Goal: Check status: Check status

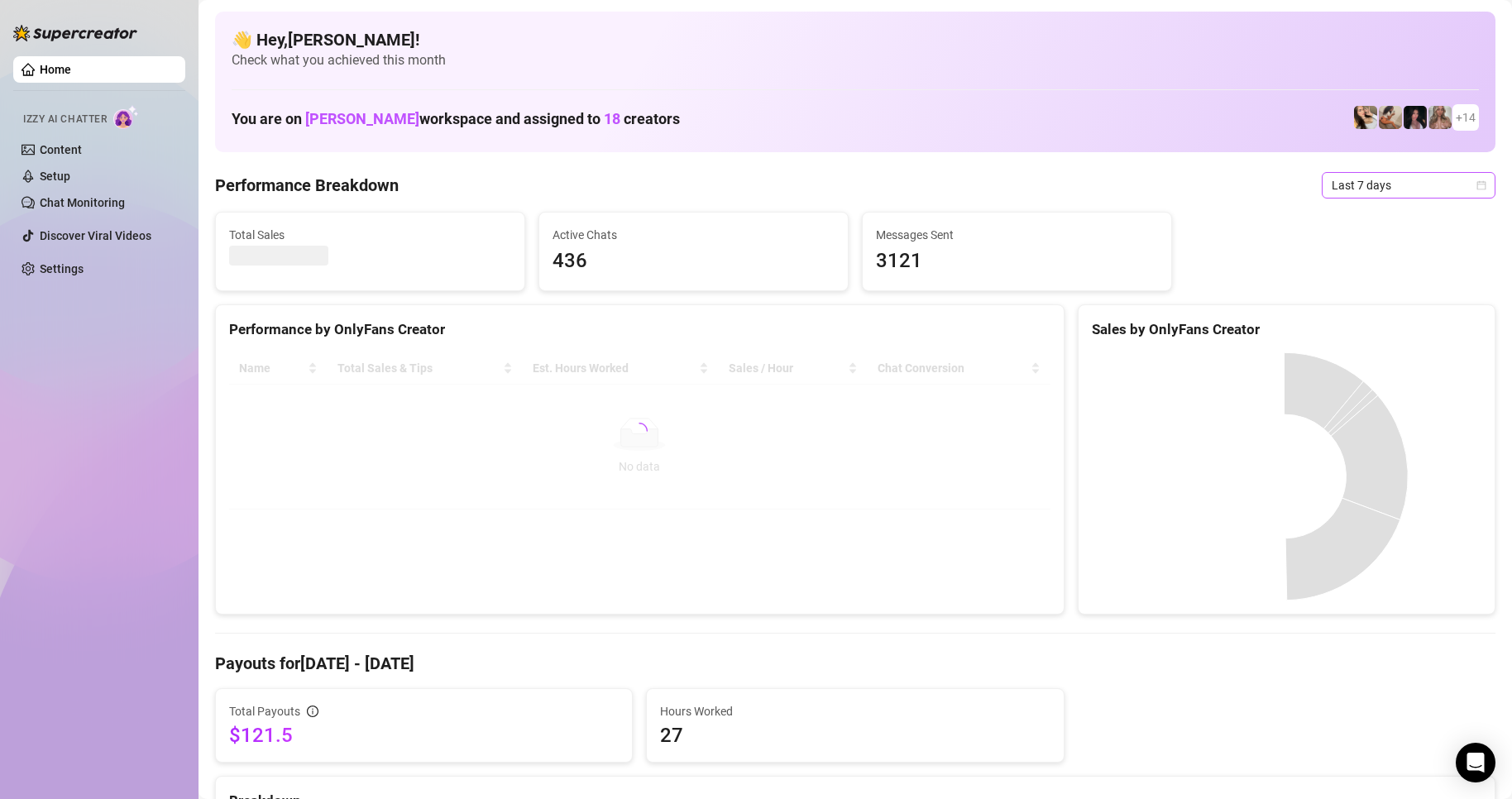
click at [1370, 188] on span "Last 7 days" at bounding box center [1409, 184] width 154 height 24
click at [1367, 332] on div "Custom date" at bounding box center [1394, 324] width 147 height 19
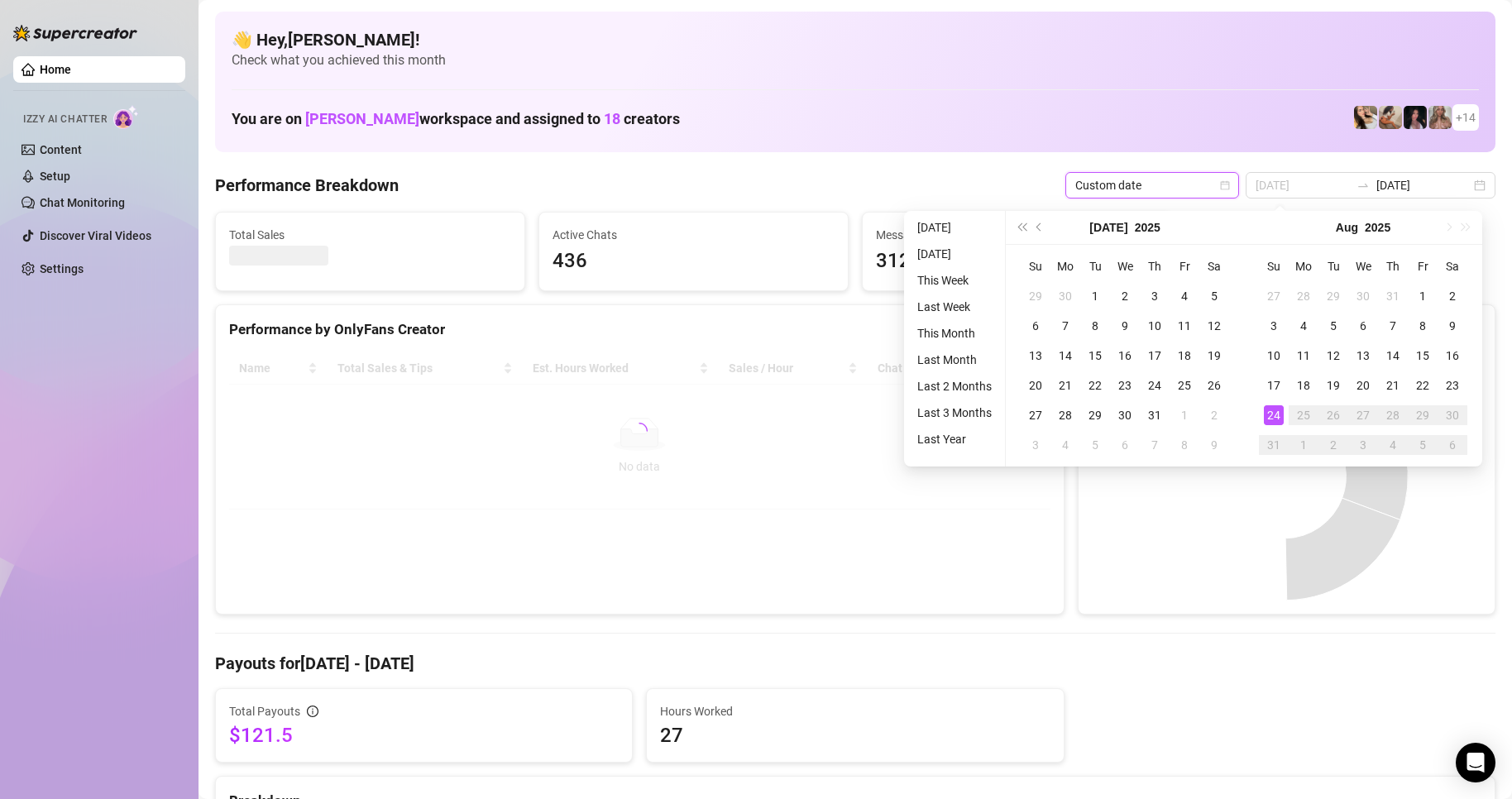
click at [1278, 416] on div "24" at bounding box center [1274, 416] width 20 height 20
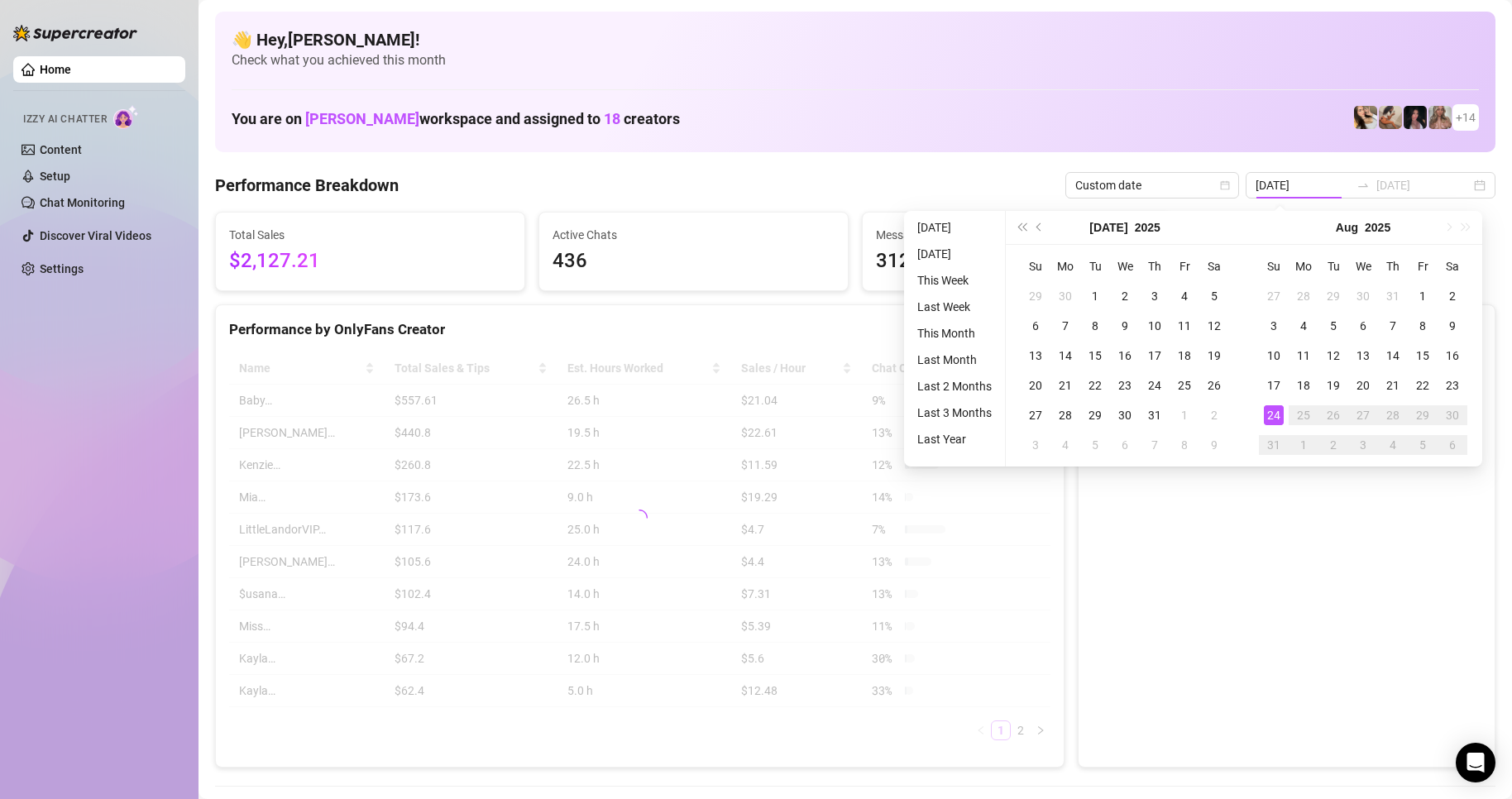
click at [1278, 415] on div "24" at bounding box center [1274, 416] width 20 height 20
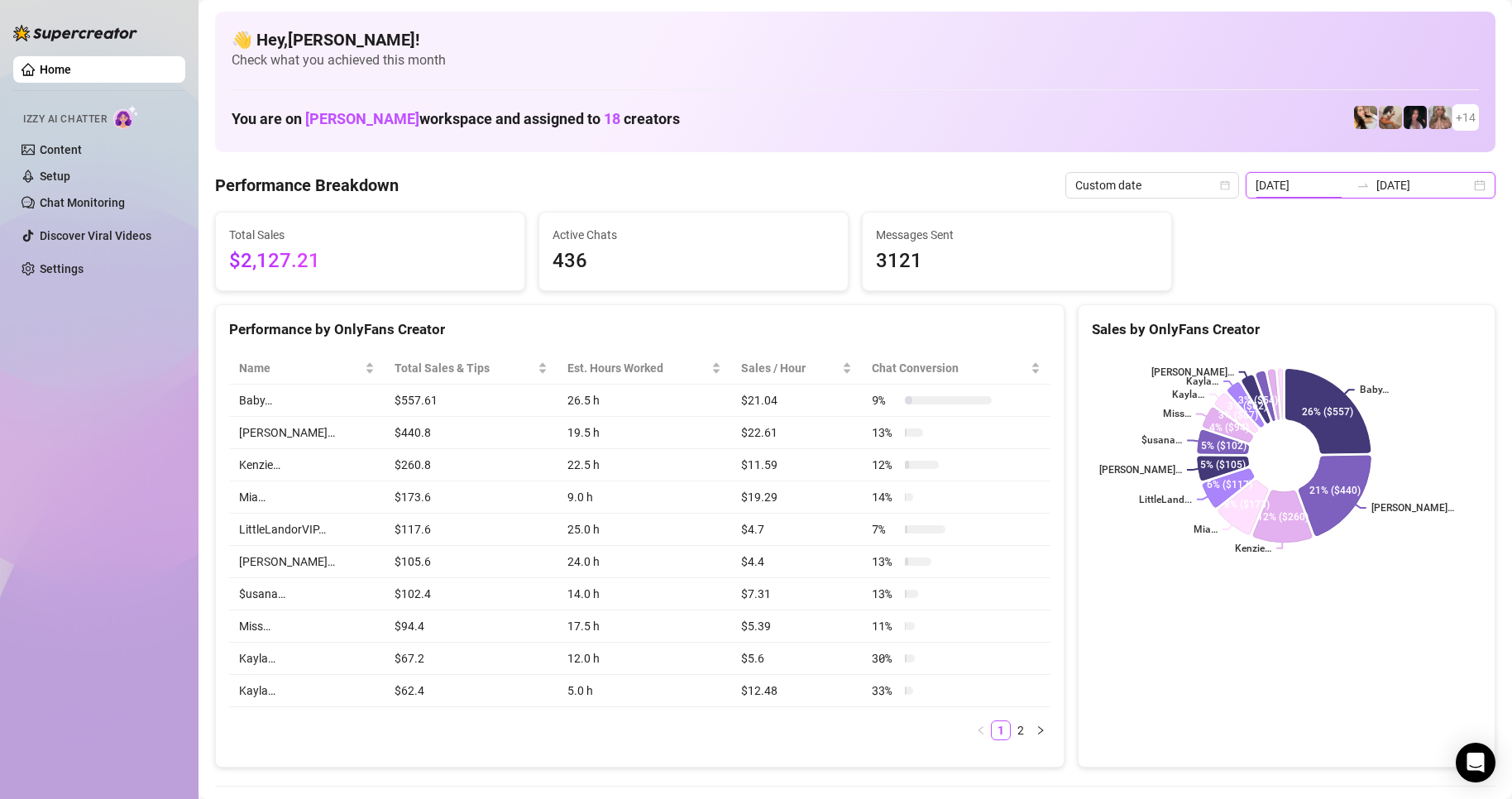
click at [1311, 189] on input "[DATE]" at bounding box center [1302, 185] width 95 height 19
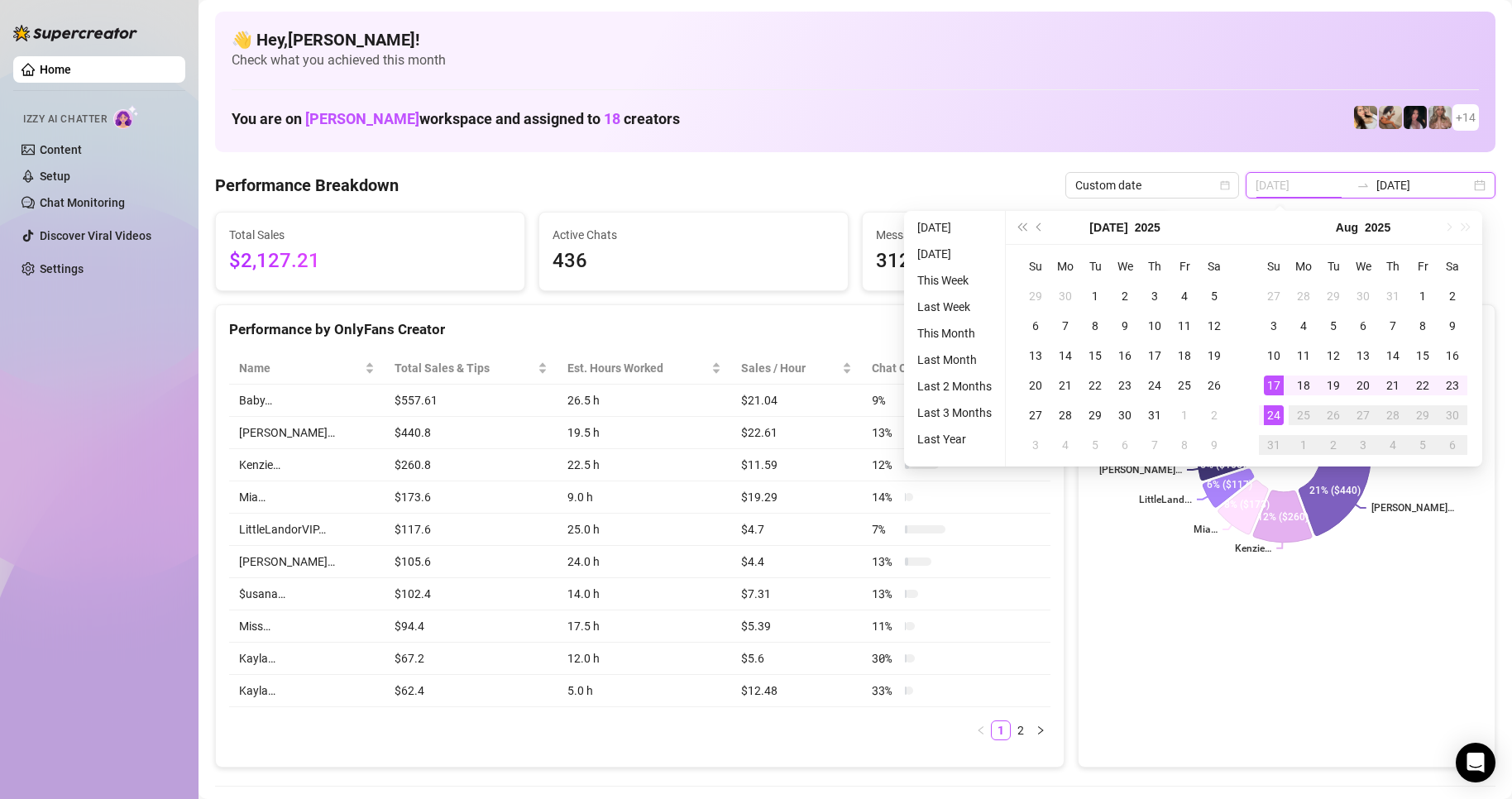
type input "[DATE]"
click at [1272, 414] on div "24" at bounding box center [1274, 416] width 20 height 20
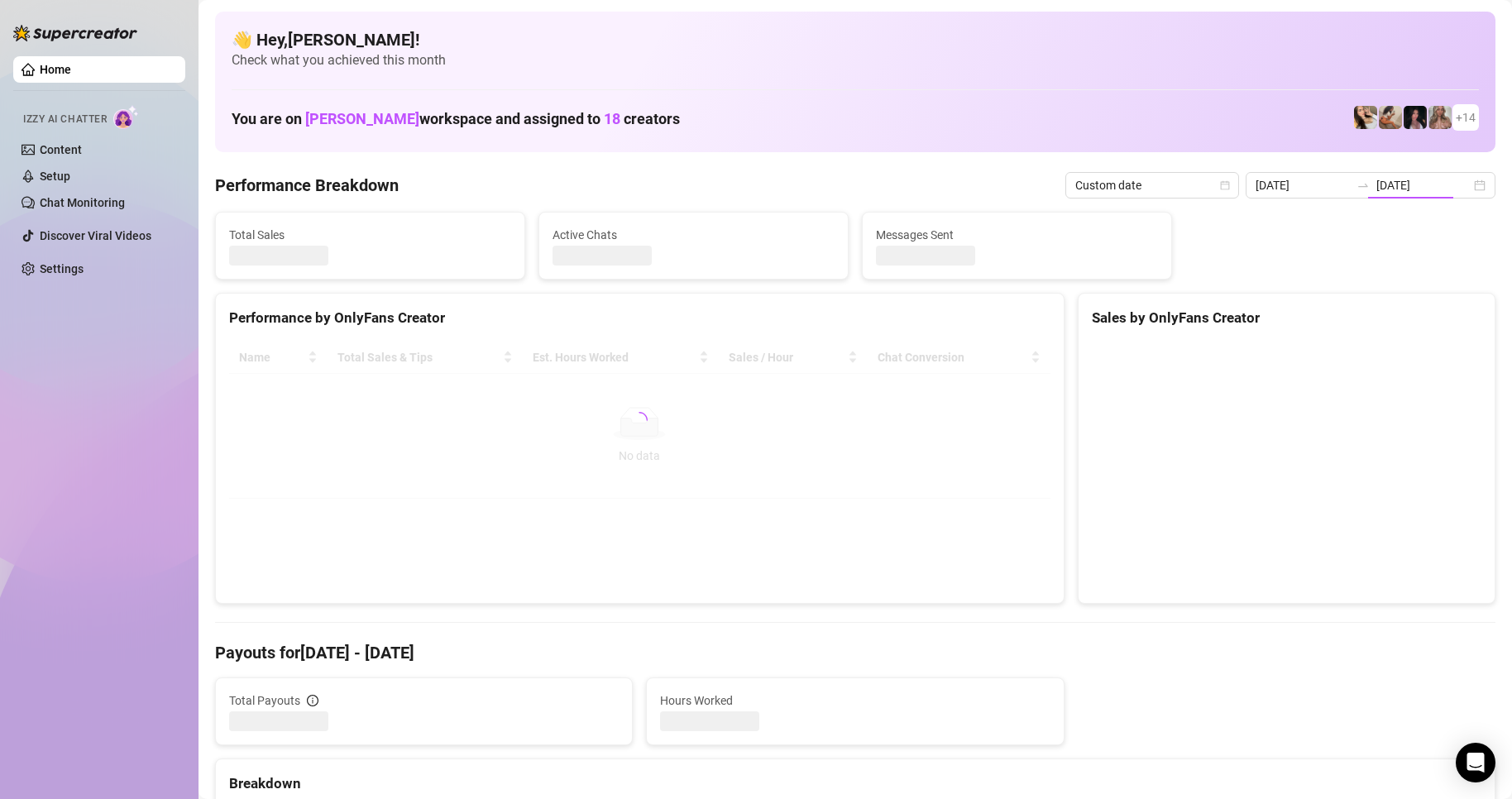
type input "[DATE]"
